Goal: Information Seeking & Learning: Learn about a topic

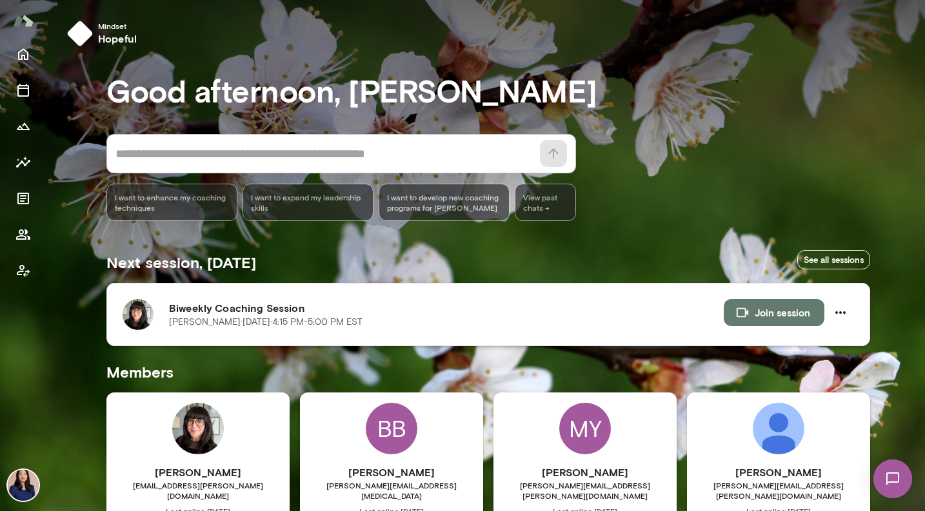
scroll to position [243, 0]
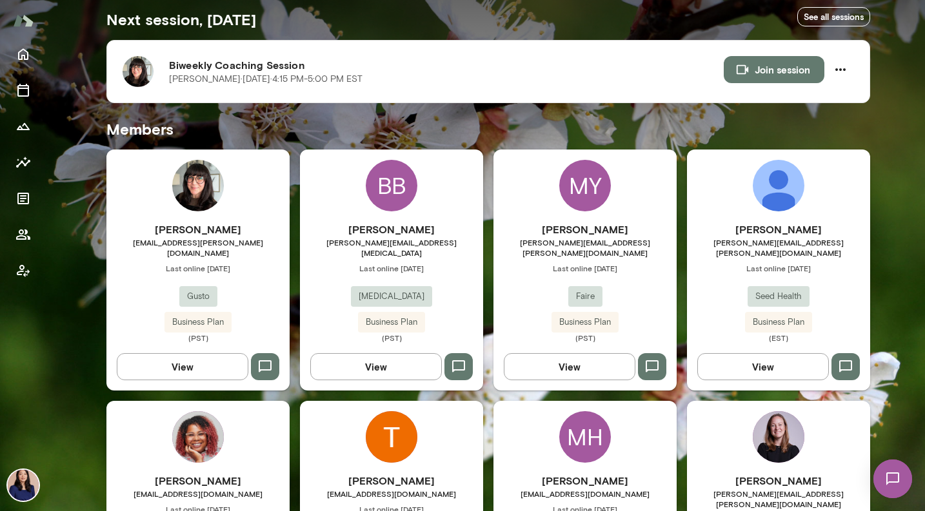
click at [182, 198] on img at bounding box center [198, 186] width 52 height 52
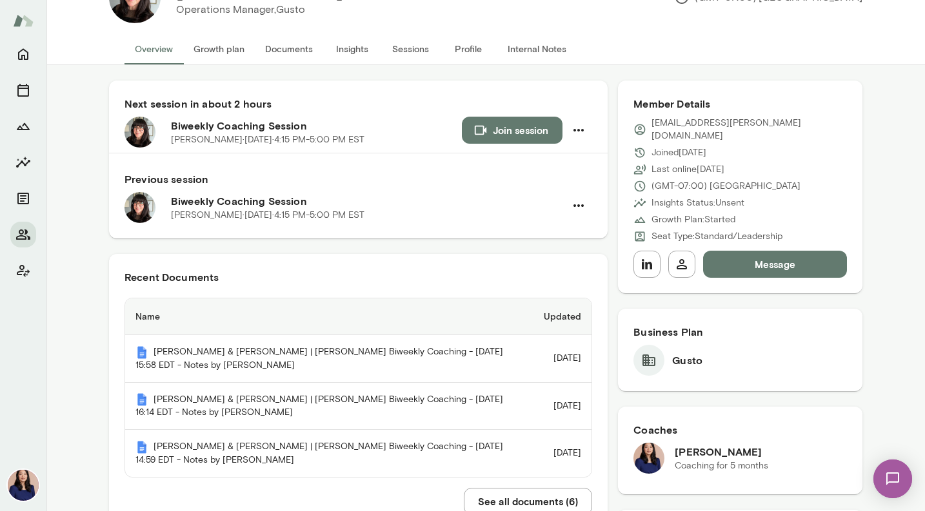
scroll to position [118, 0]
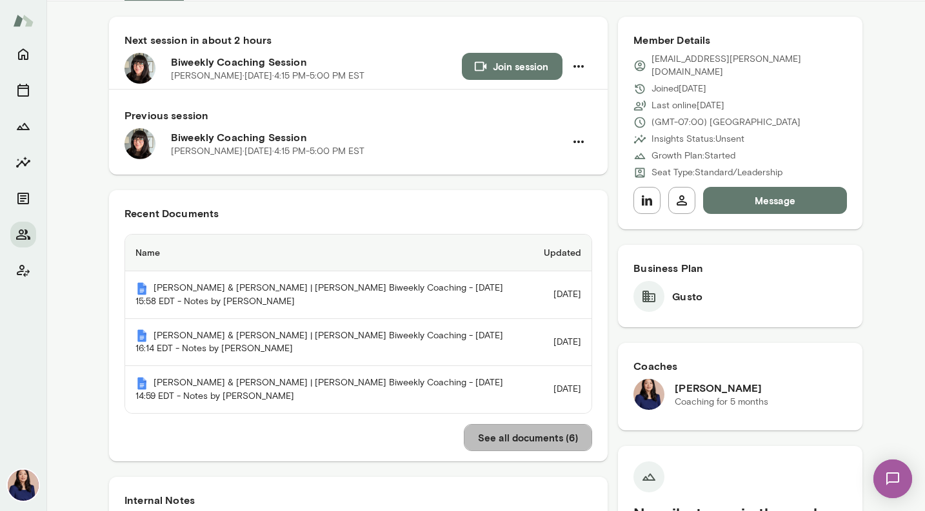
click at [534, 442] on button "See all documents ( 6 )" at bounding box center [528, 437] width 128 height 27
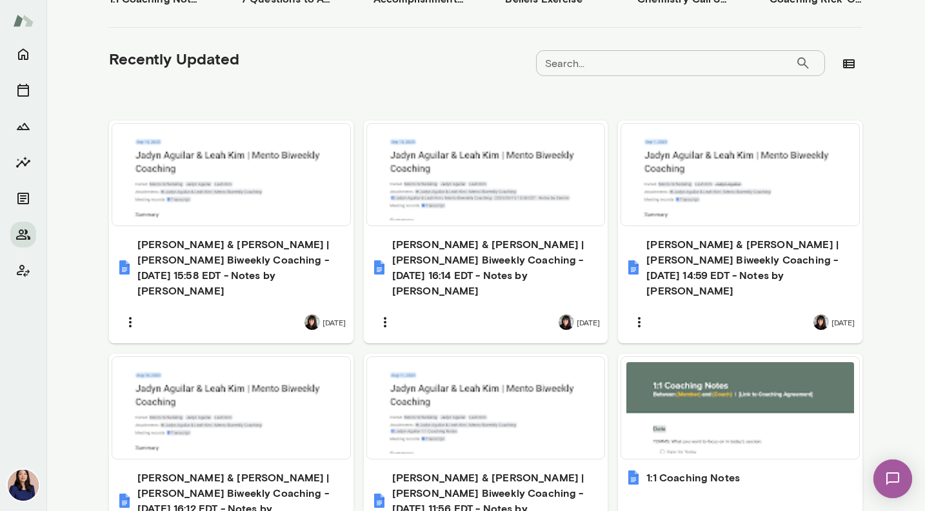
scroll to position [474, 0]
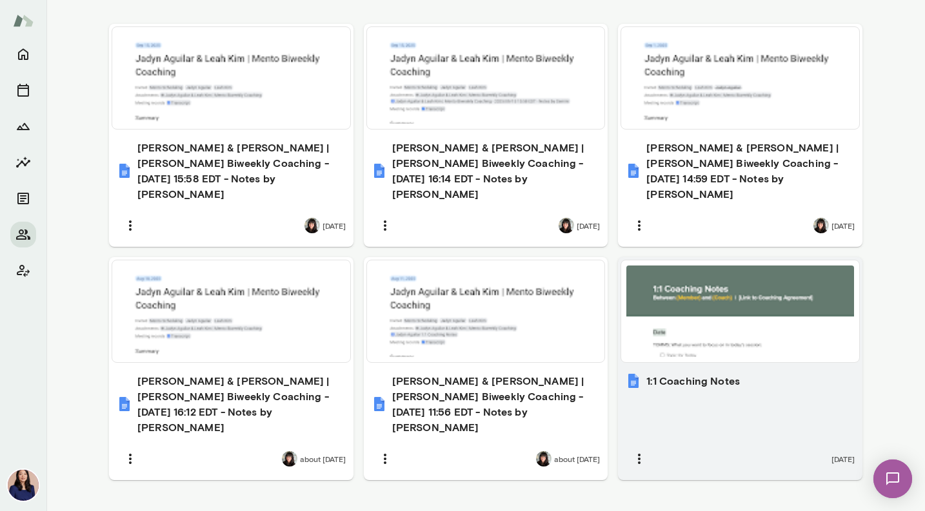
click at [652, 379] on div "1:1 Coaching Notes [DATE]" at bounding box center [740, 423] width 244 height 115
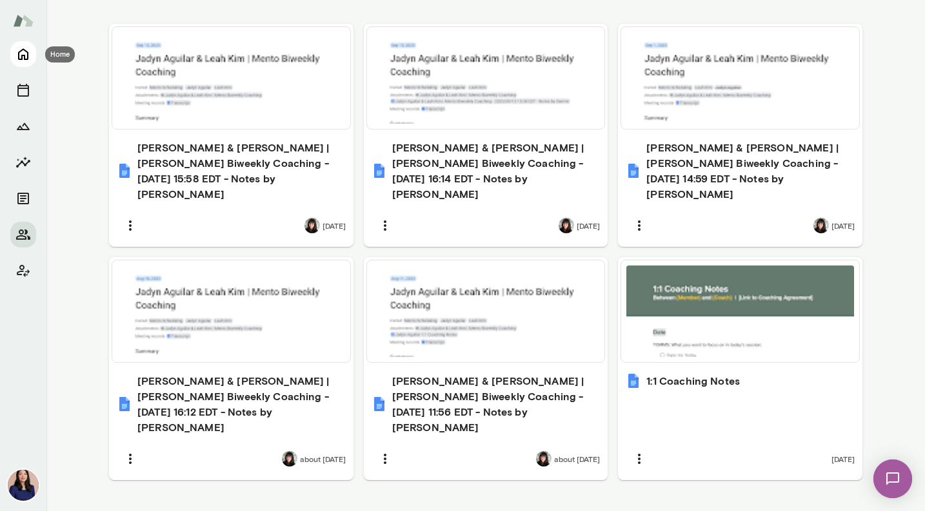
click at [16, 54] on icon "Home" at bounding box center [22, 53] width 15 height 15
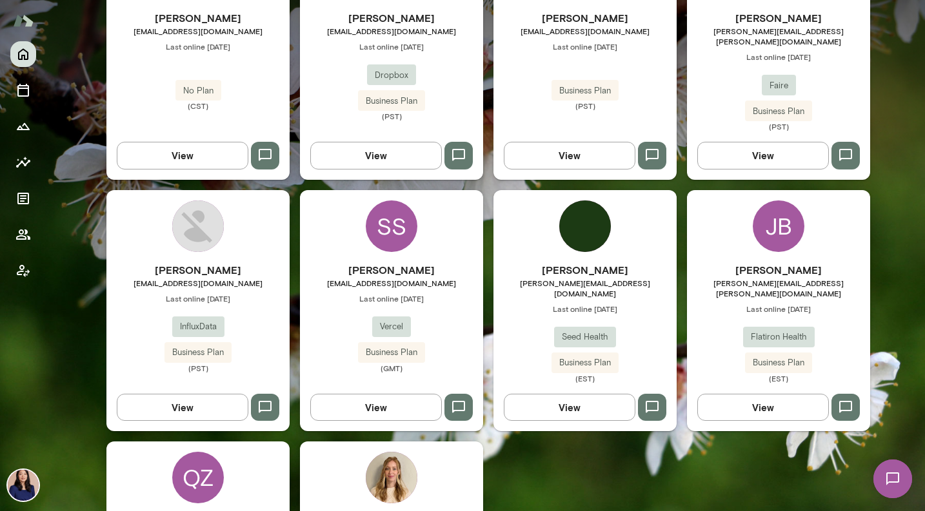
scroll to position [713, 0]
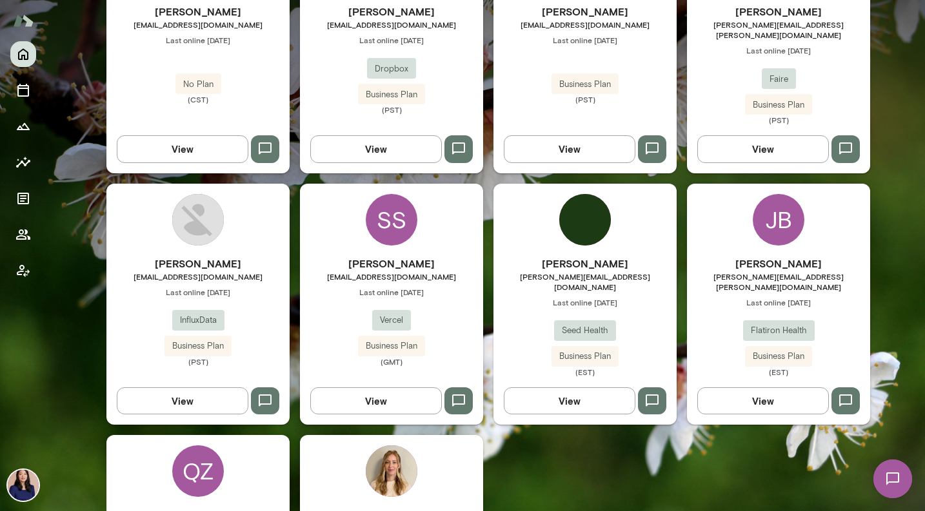
click at [578, 209] on img at bounding box center [585, 220] width 52 height 52
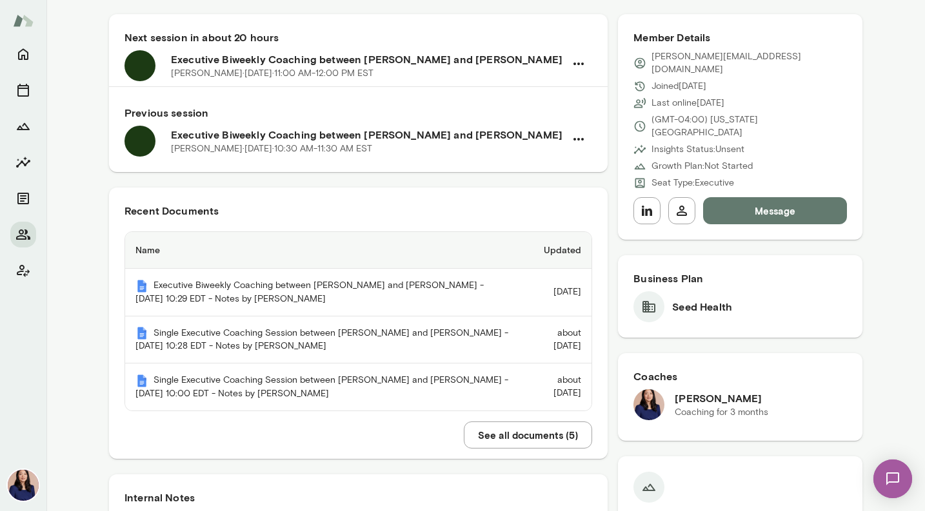
click at [540, 435] on button "See all documents ( 5 )" at bounding box center [528, 435] width 128 height 27
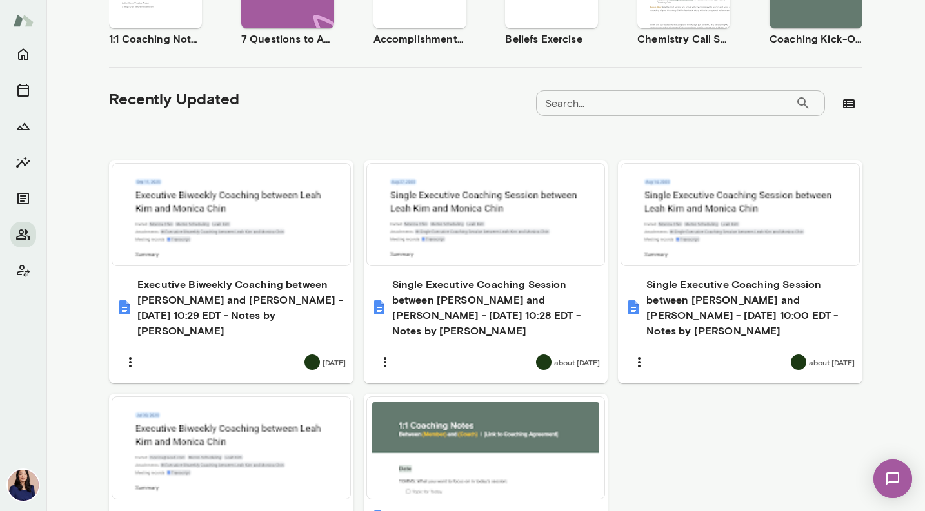
scroll to position [446, 0]
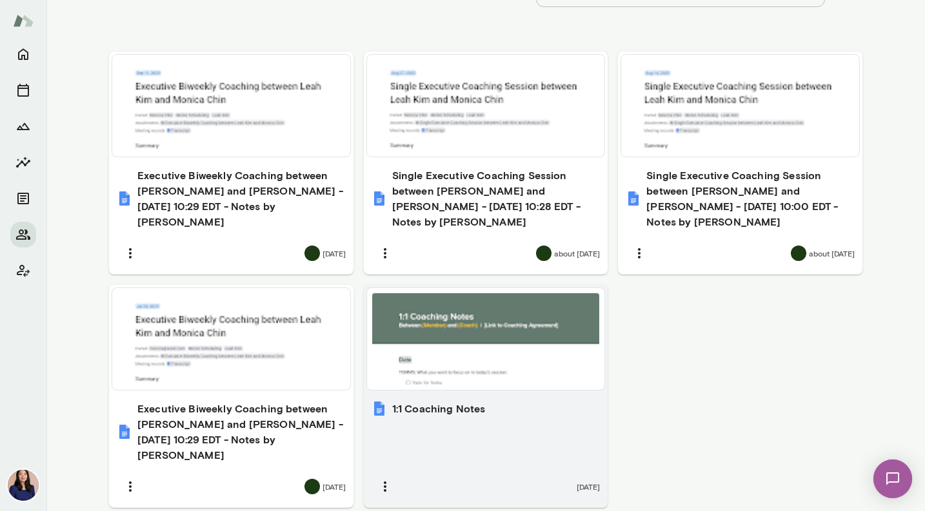
click at [460, 401] on h6 "1:1 Coaching Notes" at bounding box center [439, 408] width 94 height 15
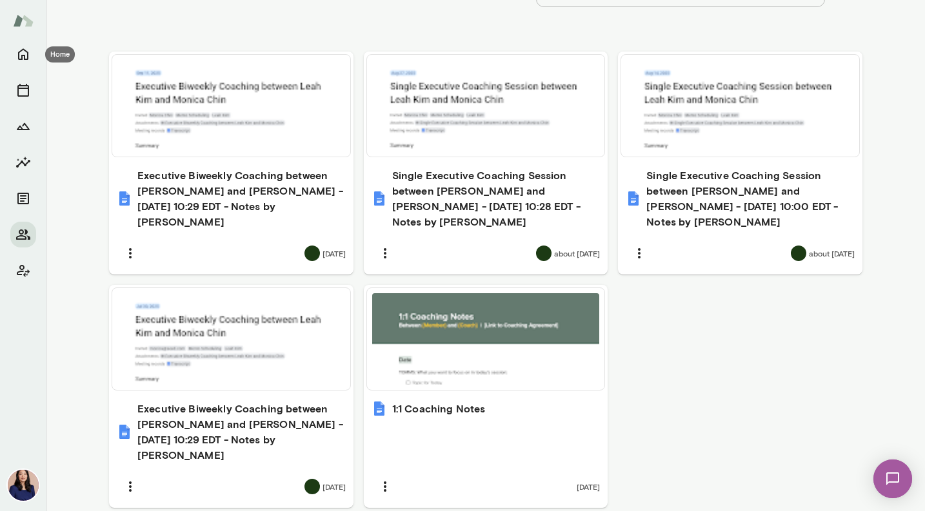
click at [26, 54] on icon "Home" at bounding box center [22, 53] width 15 height 15
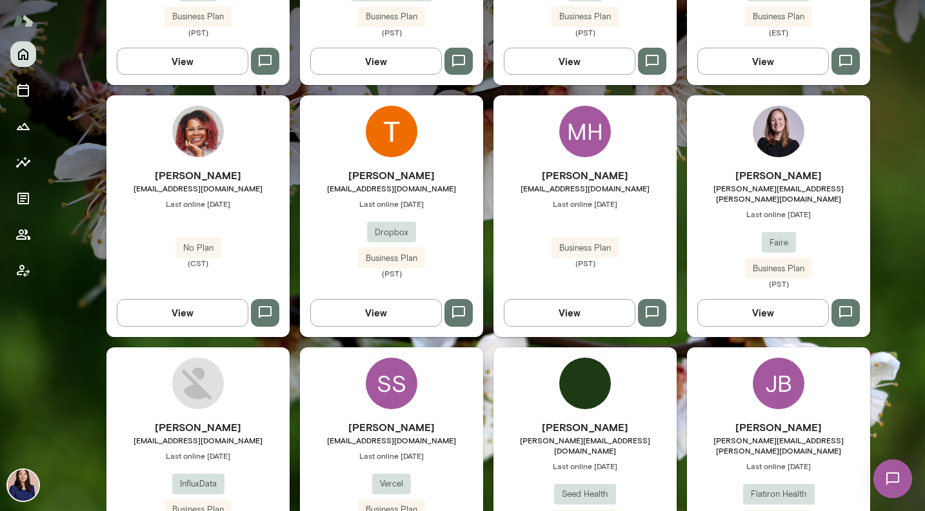
scroll to position [578, 0]
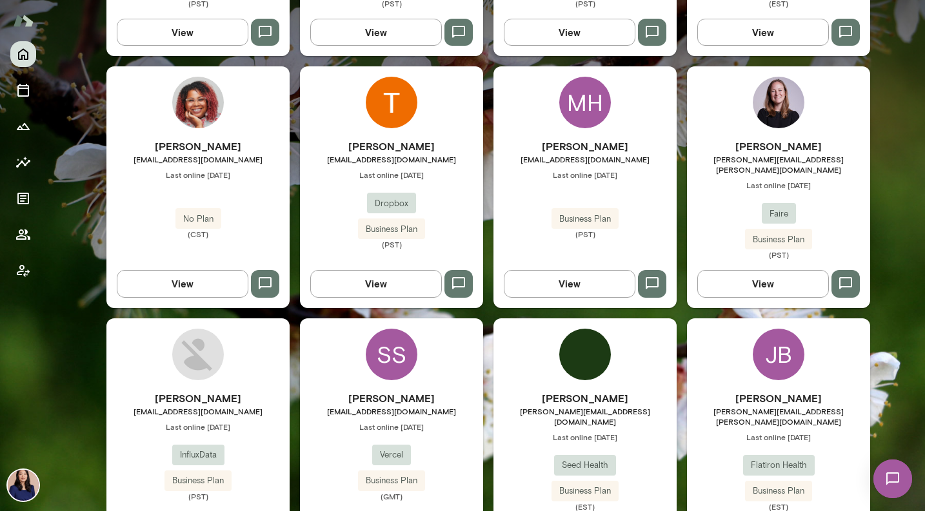
click at [396, 329] on div "SS" at bounding box center [392, 355] width 52 height 52
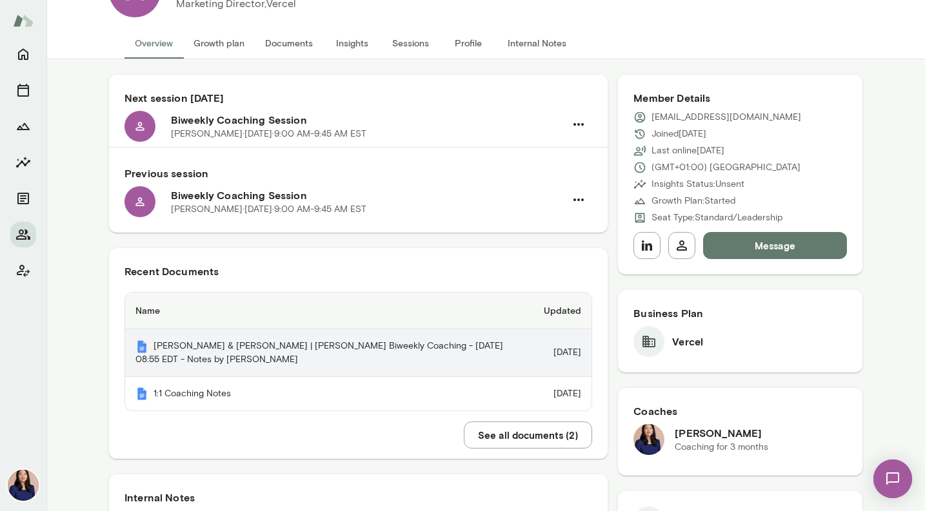
scroll to position [66, 0]
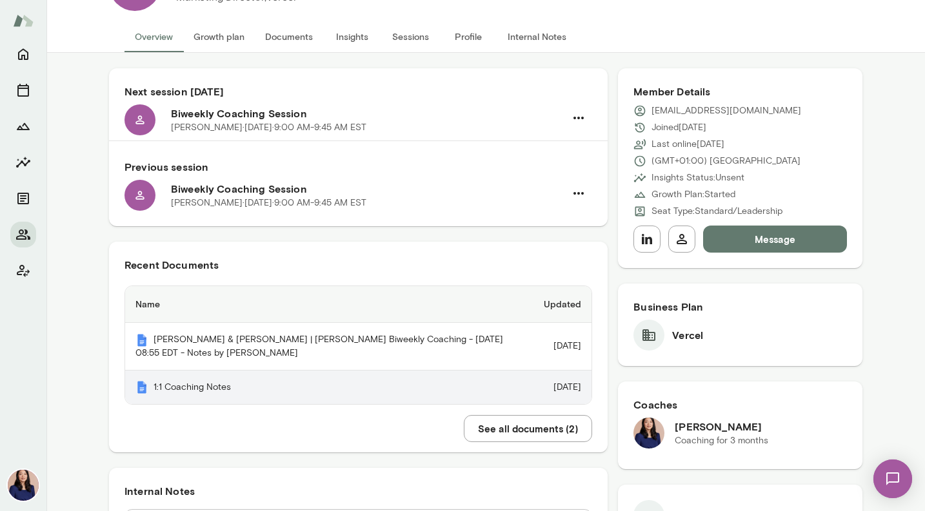
click at [212, 400] on th "1:1 Coaching Notes" at bounding box center [329, 388] width 408 height 34
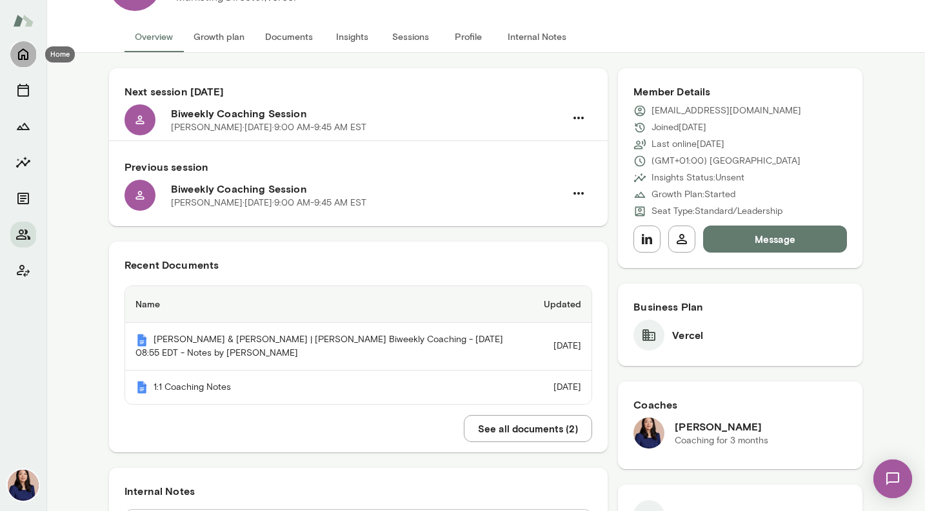
click at [23, 55] on icon "Home" at bounding box center [23, 55] width 10 height 12
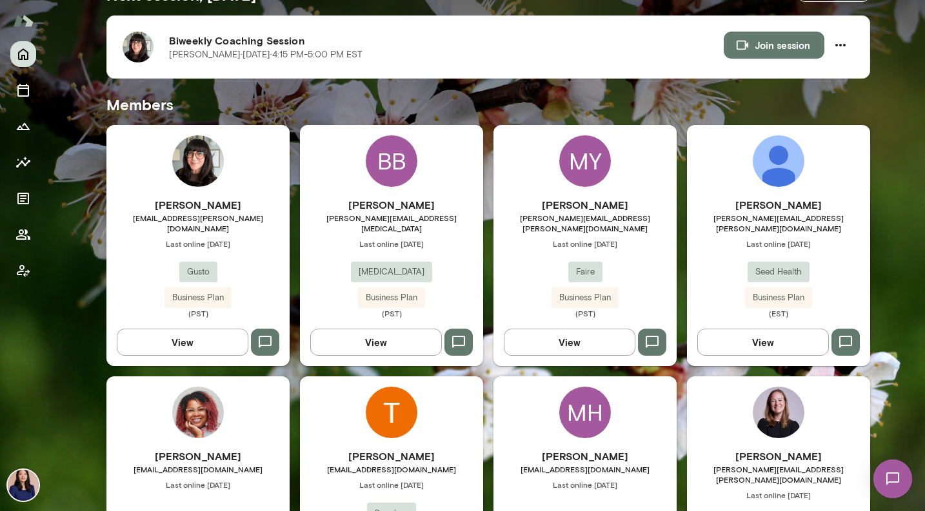
scroll to position [274, 0]
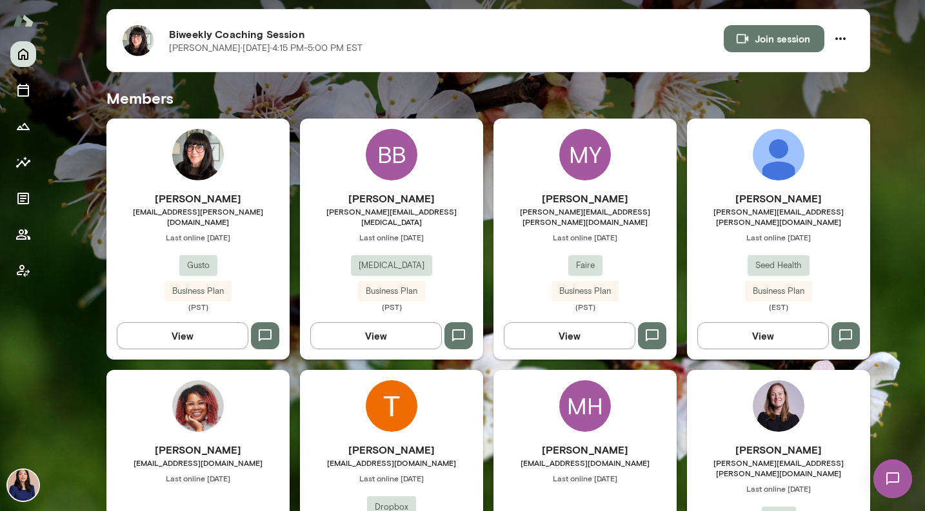
click at [773, 169] on img at bounding box center [779, 155] width 52 height 52
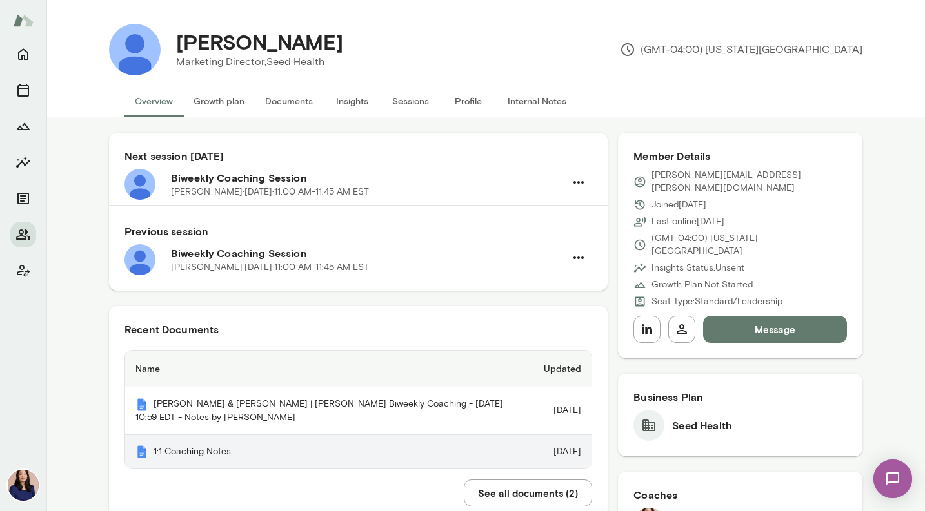
scroll to position [3, 0]
click at [192, 456] on th "1:1 Coaching Notes" at bounding box center [329, 452] width 408 height 34
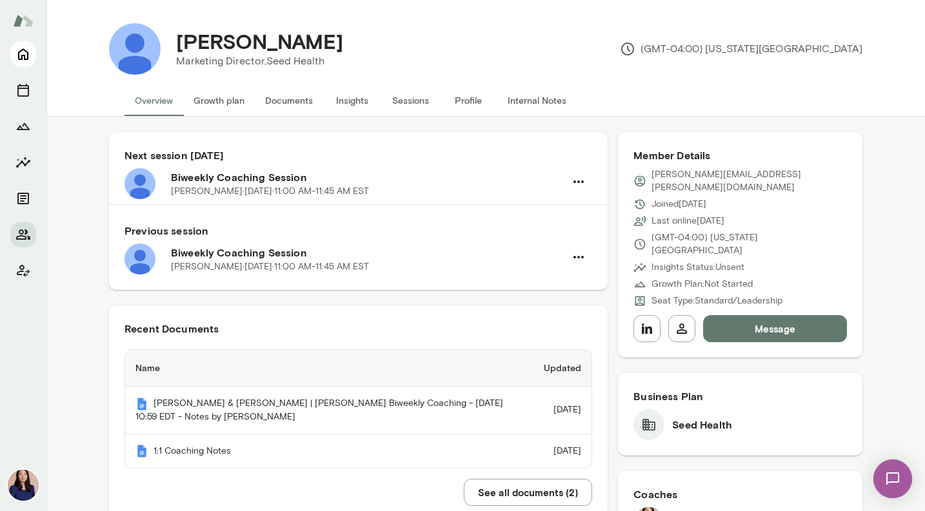
click at [21, 54] on icon "Home" at bounding box center [22, 53] width 15 height 15
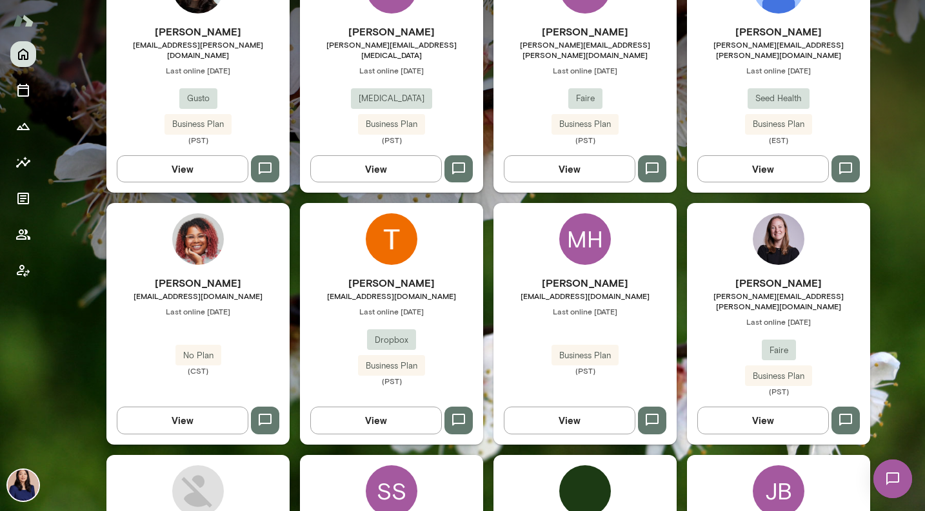
scroll to position [452, 0]
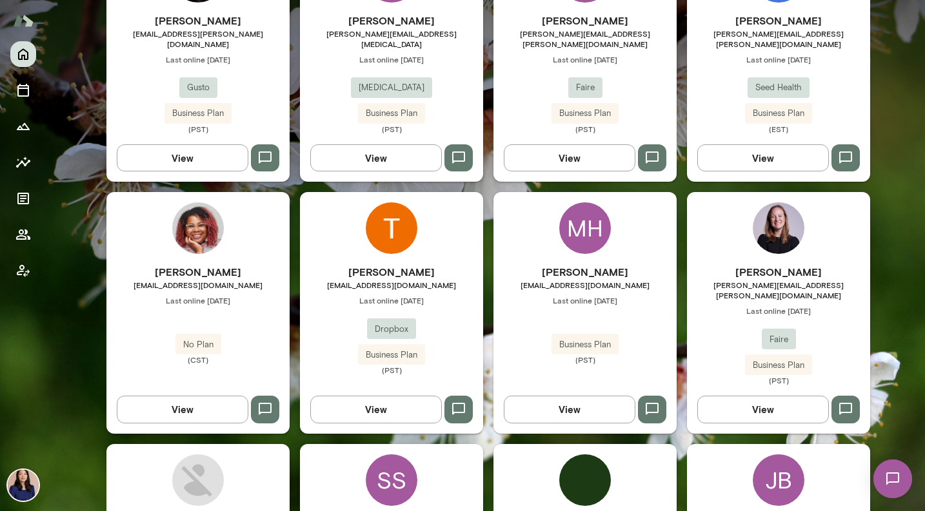
click at [766, 237] on img at bounding box center [779, 229] width 52 height 52
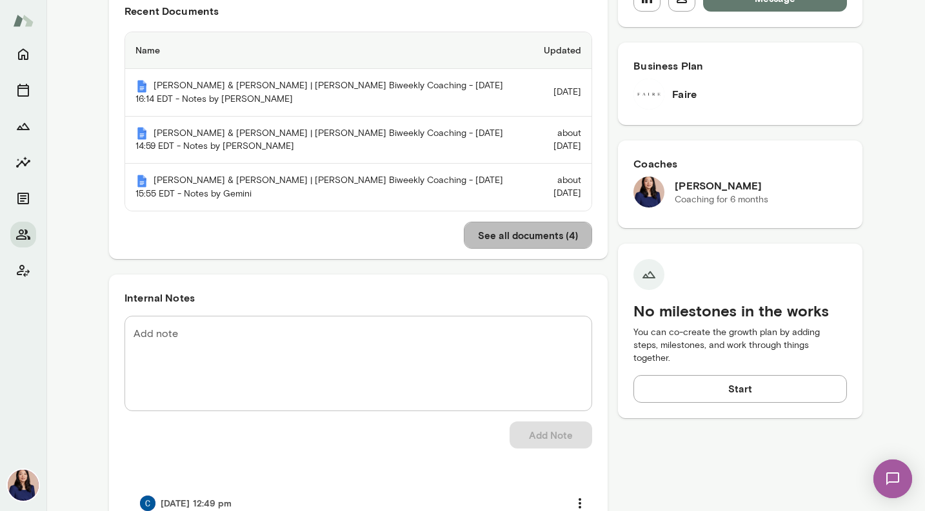
click at [507, 239] on button "See all documents ( 4 )" at bounding box center [528, 235] width 128 height 27
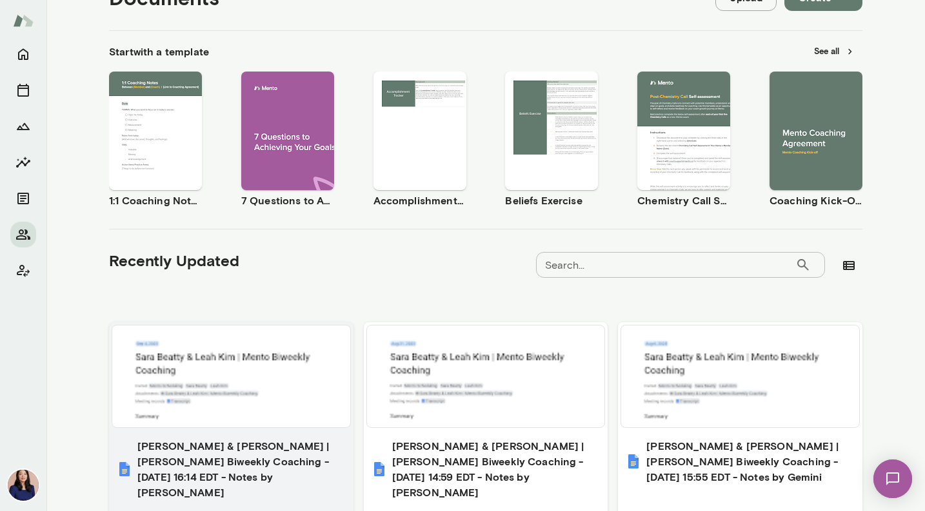
scroll to position [413, 0]
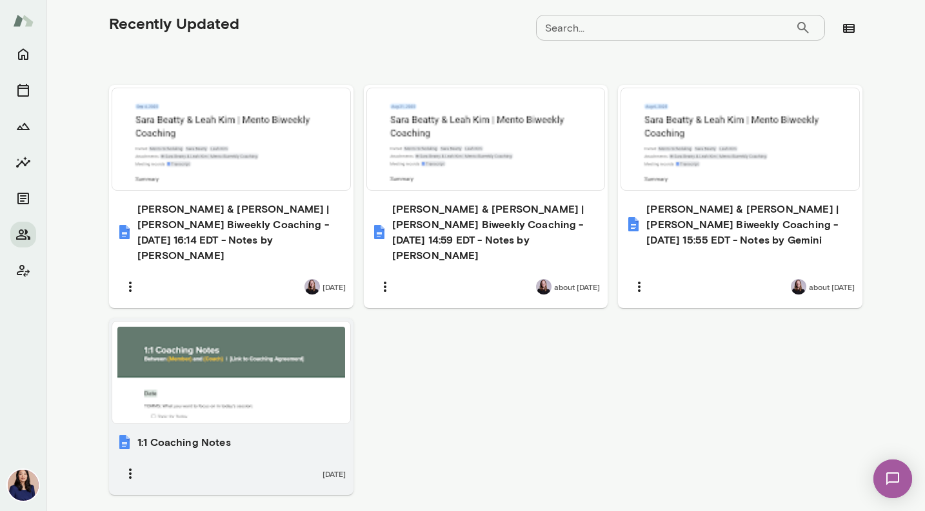
click at [241, 373] on div at bounding box center [231, 373] width 228 height 92
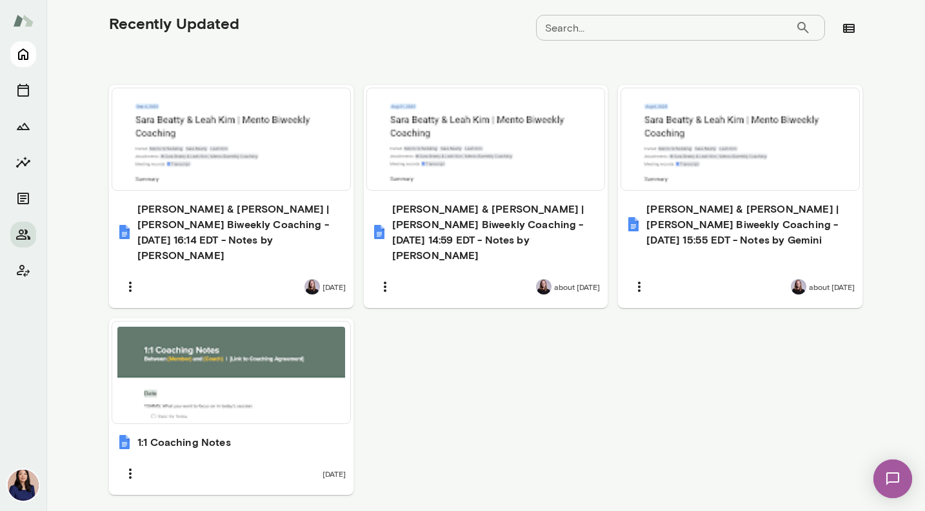
click at [21, 54] on icon "Home" at bounding box center [22, 53] width 15 height 15
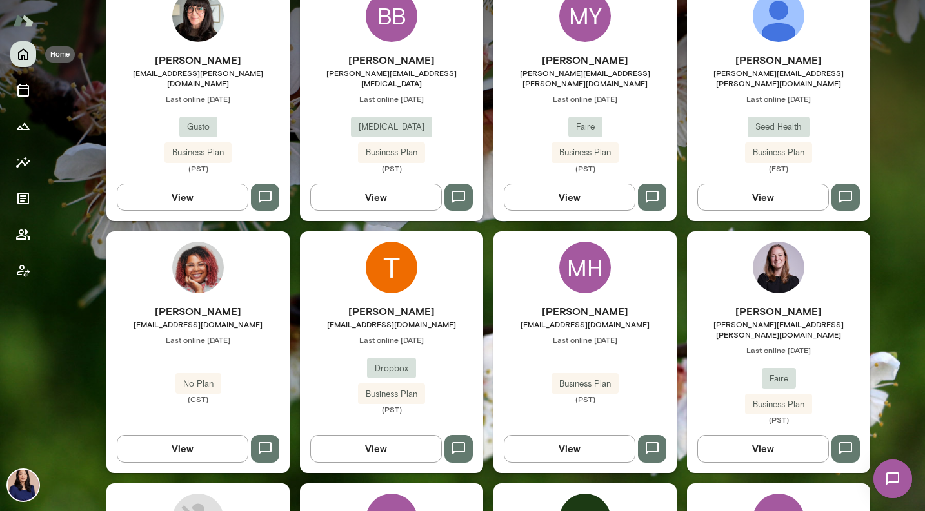
scroll to position [395, 0]
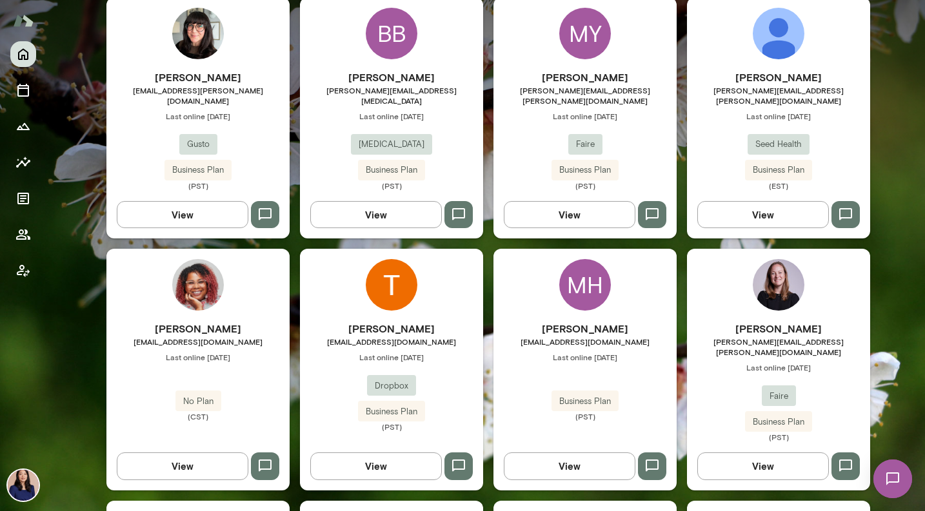
click at [582, 281] on div "MH" at bounding box center [585, 285] width 52 height 52
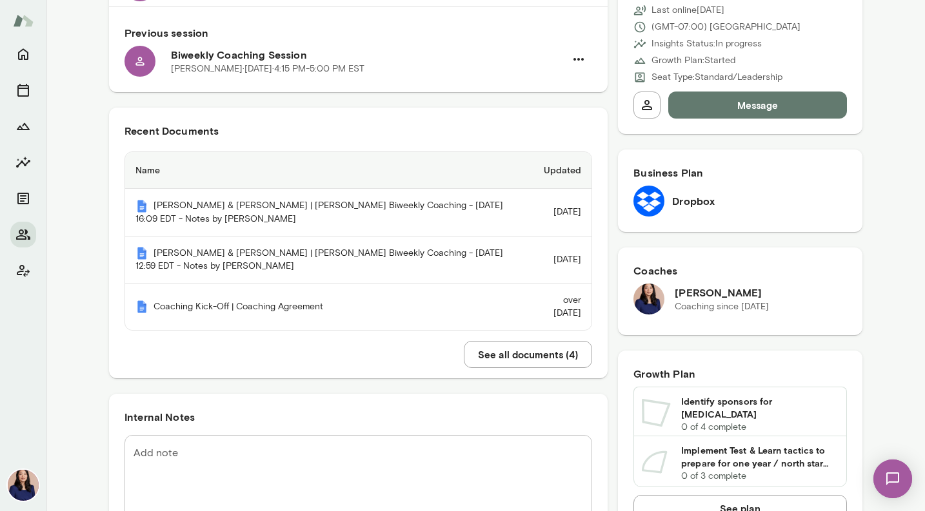
scroll to position [282, 0]
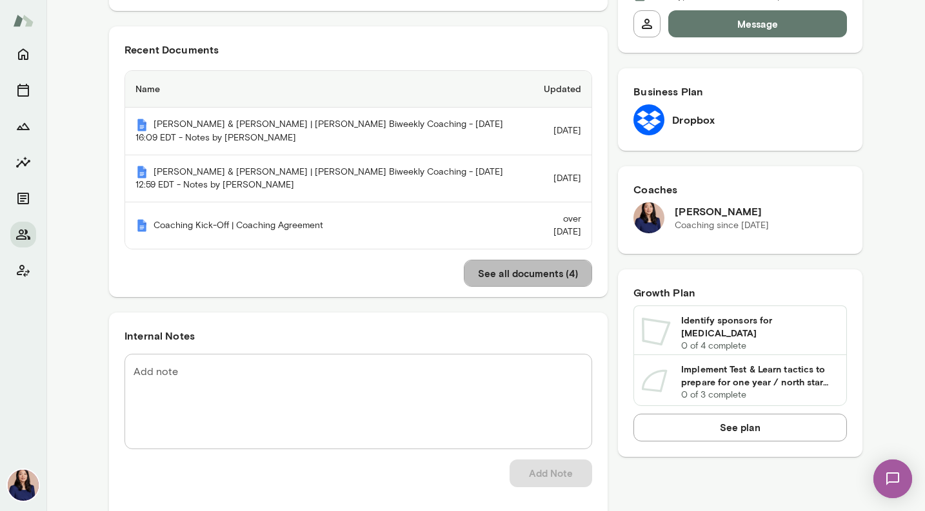
click at [557, 279] on button "See all documents ( 4 )" at bounding box center [528, 273] width 128 height 27
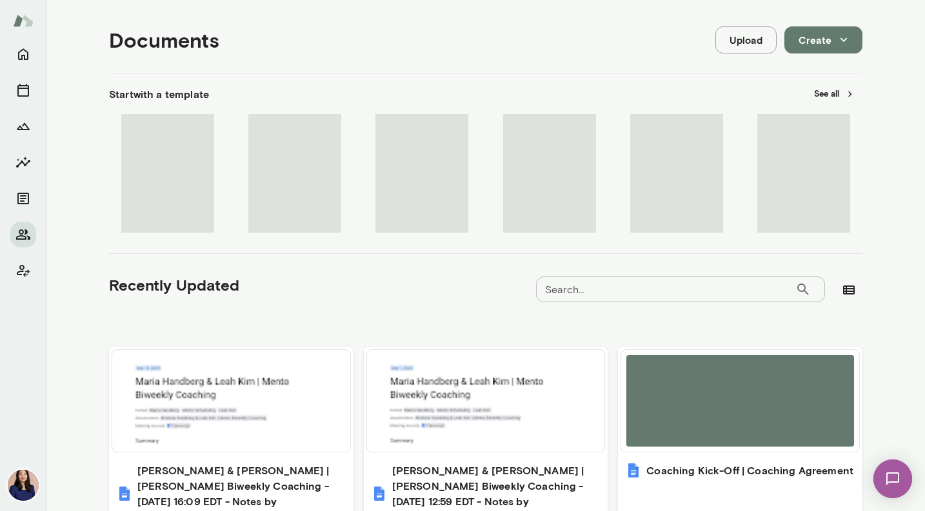
scroll to position [355, 0]
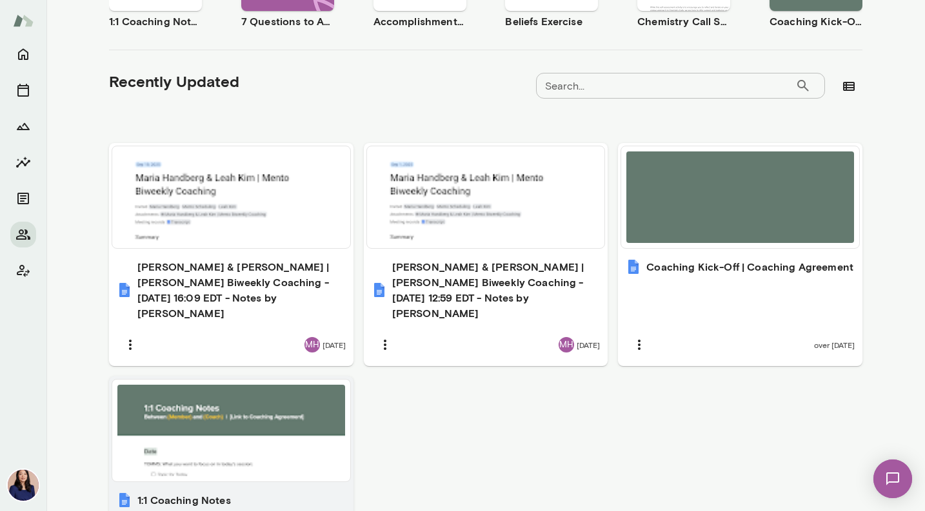
click at [279, 408] on div at bounding box center [231, 431] width 228 height 92
